Goal: Task Accomplishment & Management: Manage account settings

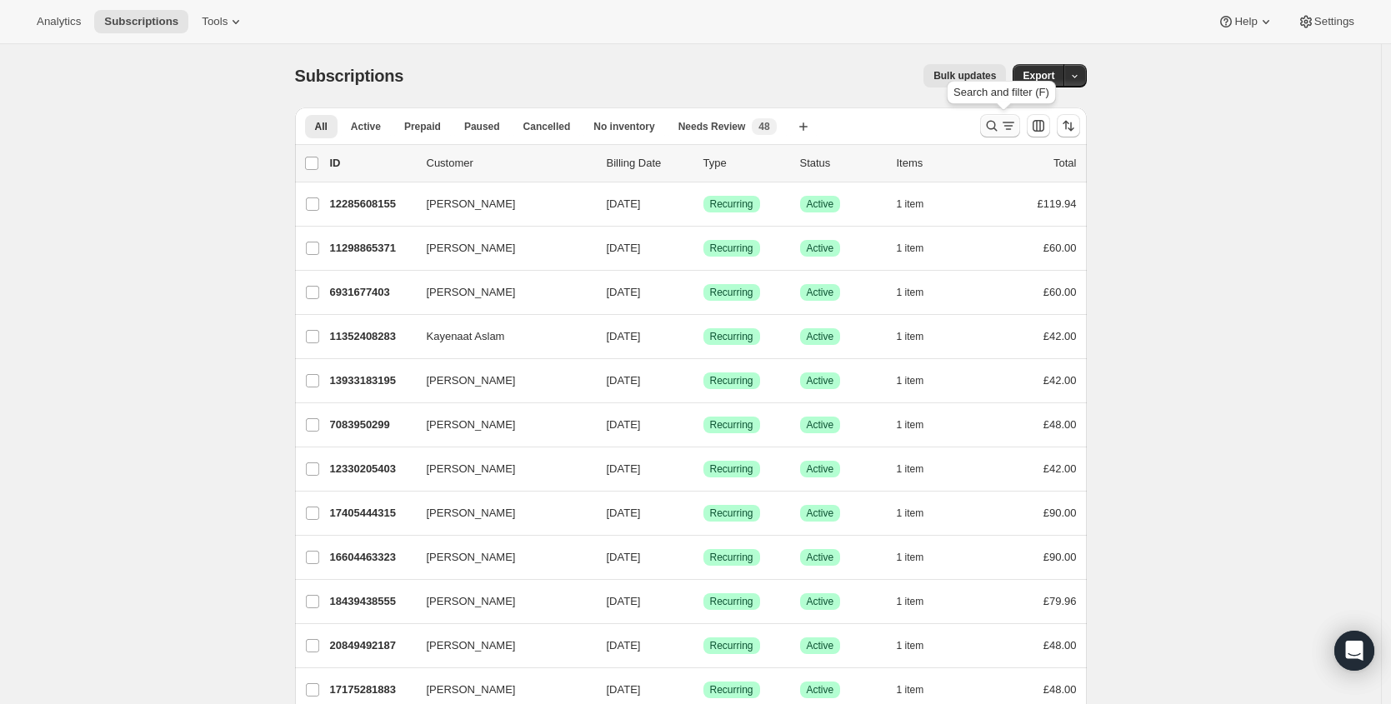
click at [994, 129] on icon "Search and filter results" at bounding box center [992, 126] width 17 height 17
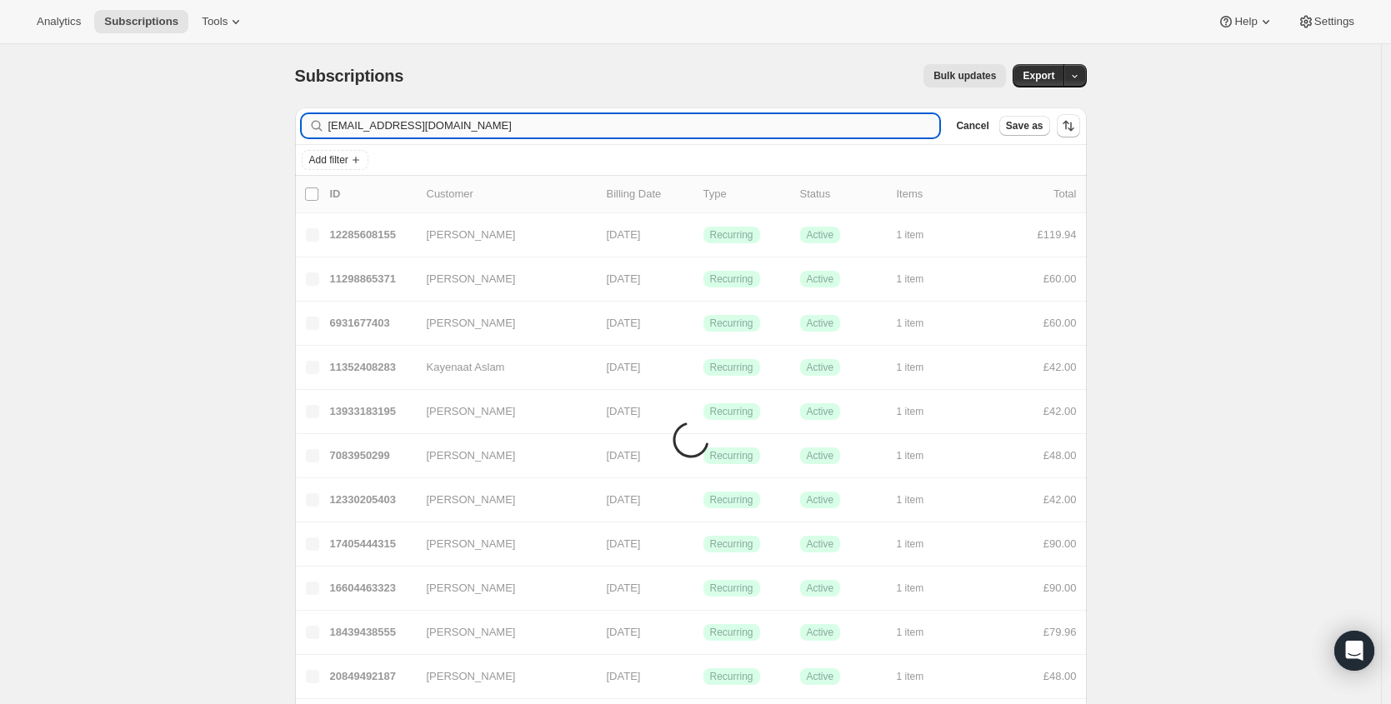
type input "[EMAIL_ADDRESS][DOMAIN_NAME]"
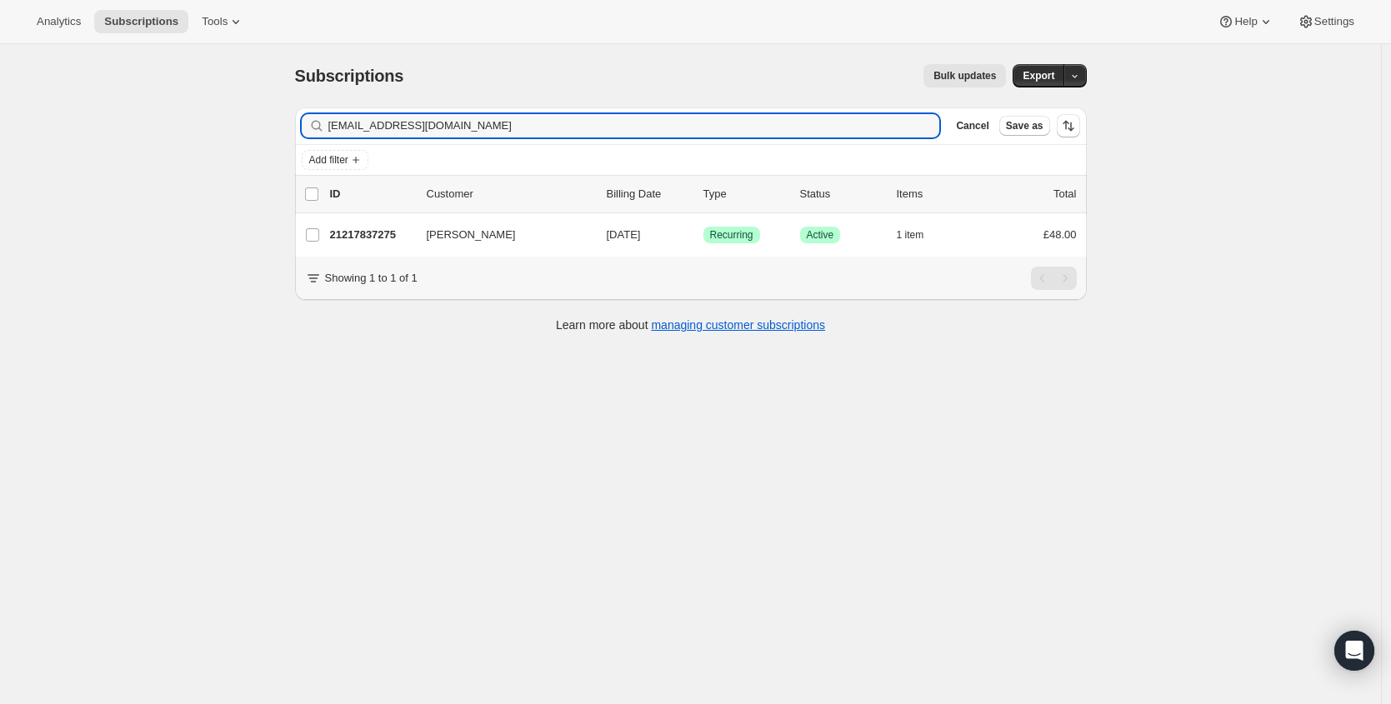
click at [373, 233] on p "21217837275" at bounding box center [371, 235] width 83 height 17
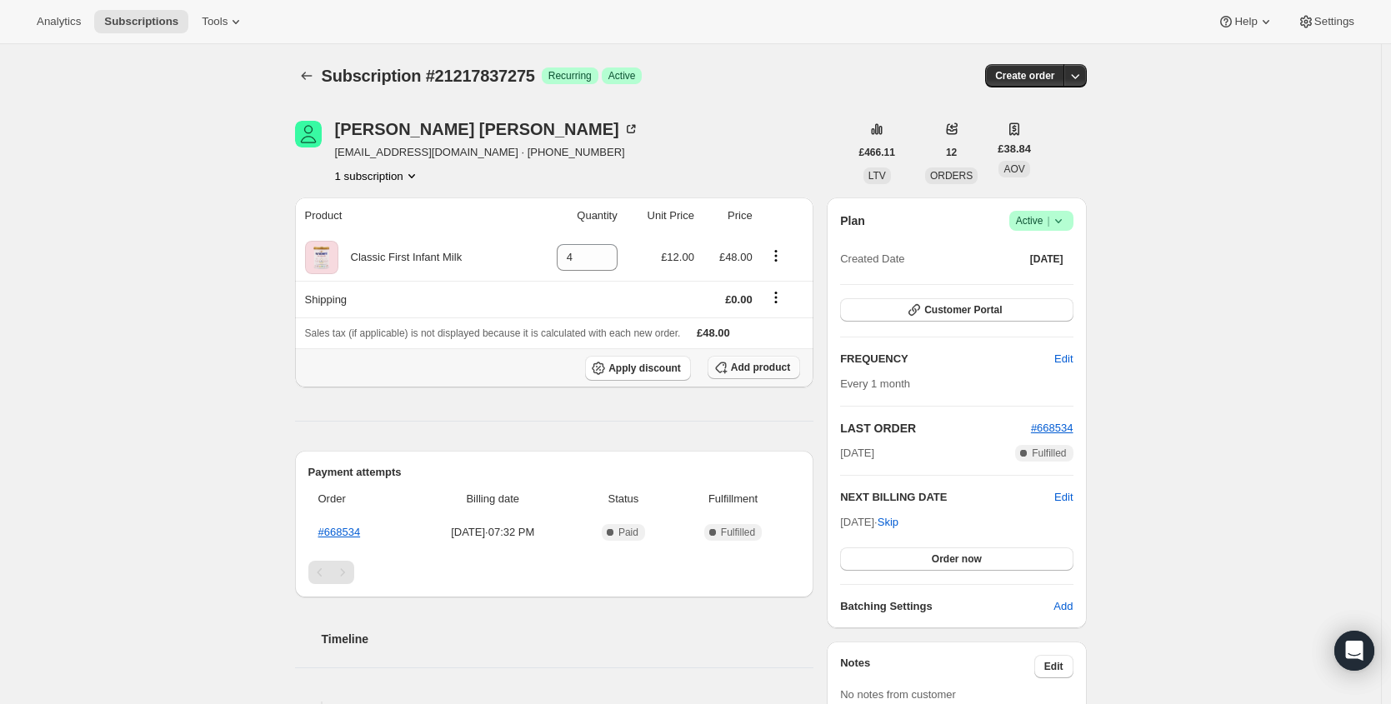
click at [779, 362] on span "Add product" at bounding box center [760, 367] width 59 height 13
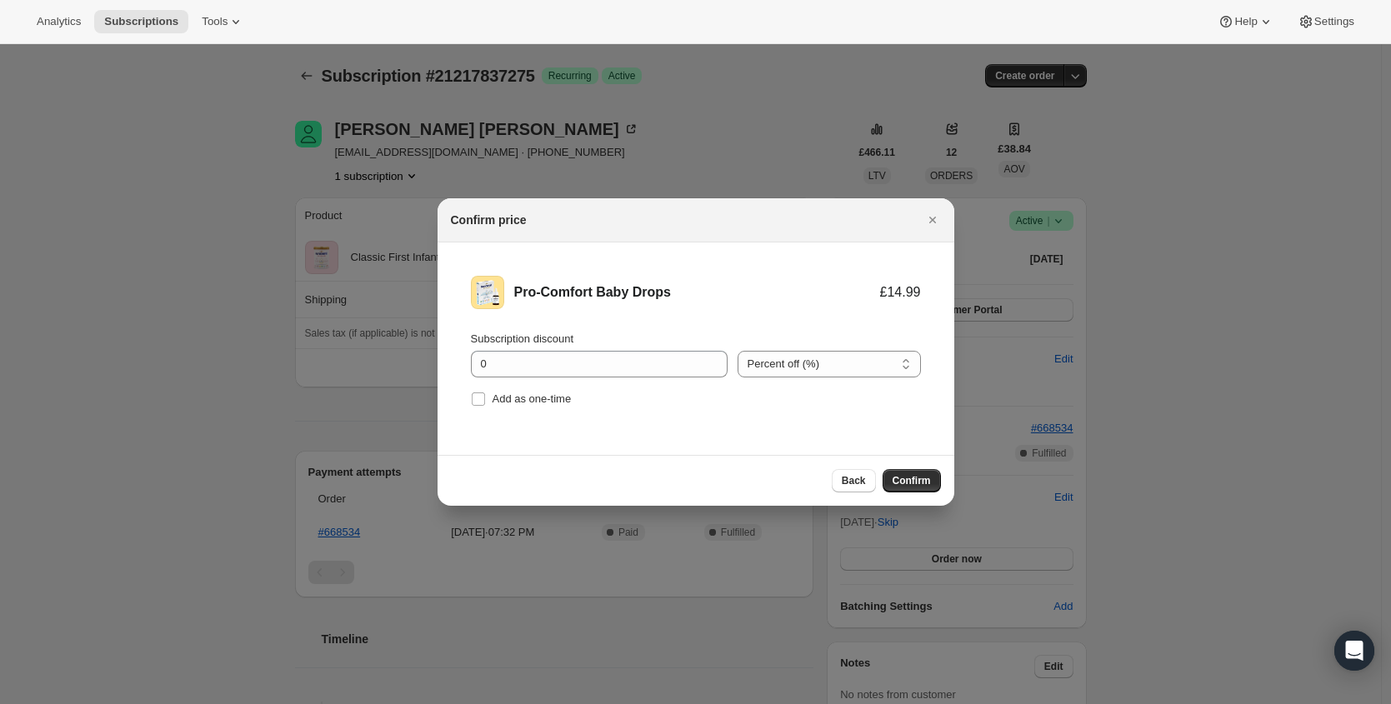
click at [914, 483] on span "Confirm" at bounding box center [912, 480] width 38 height 13
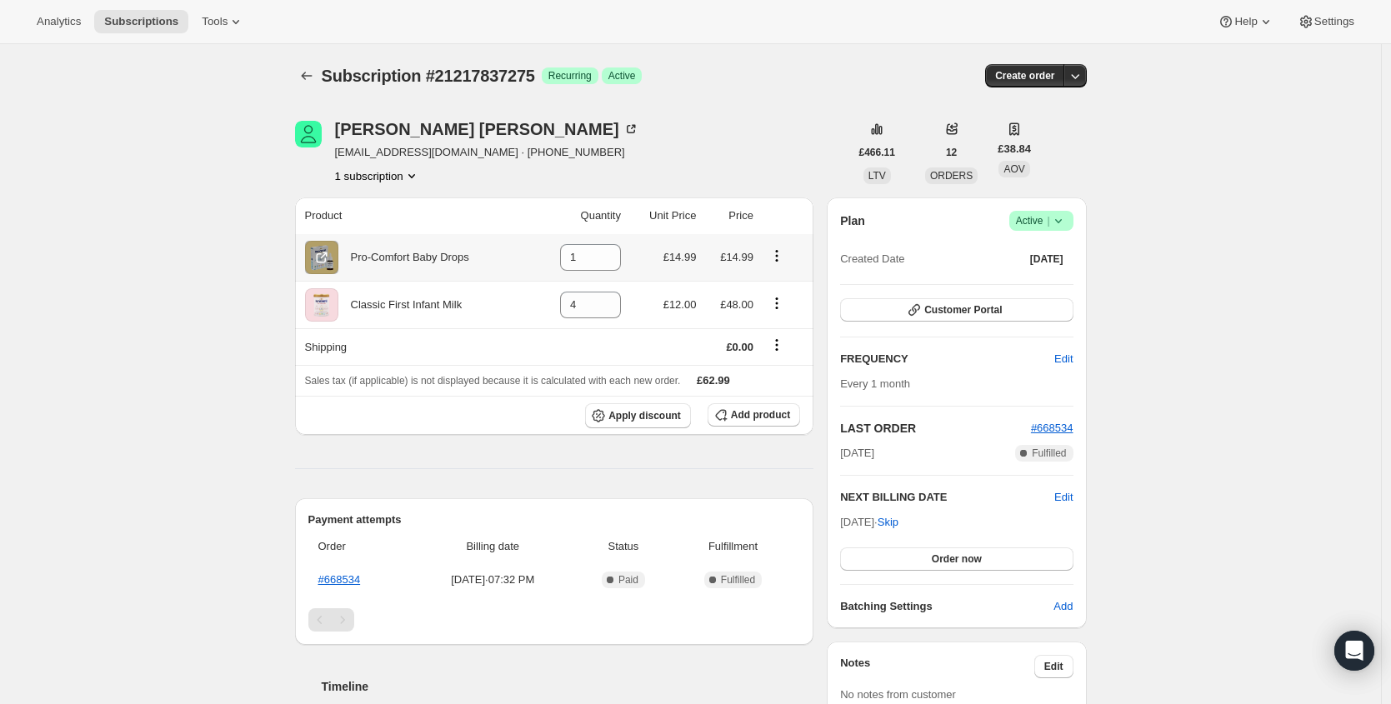
click at [452, 268] on div "Pro-Comfort Baby Drops" at bounding box center [416, 257] width 223 height 33
click at [455, 261] on div "Pro-Comfort Baby Drops" at bounding box center [403, 257] width 131 height 17
copy div "Pro-Comfort Baby Drops"
